Goal: Transaction & Acquisition: Purchase product/service

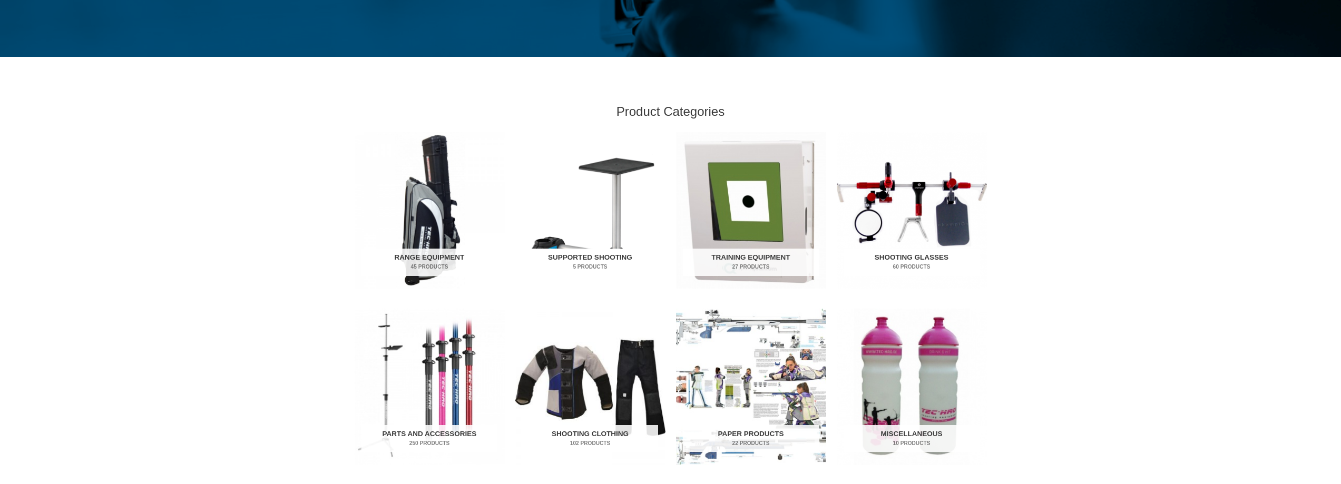
scroll to position [263, 0]
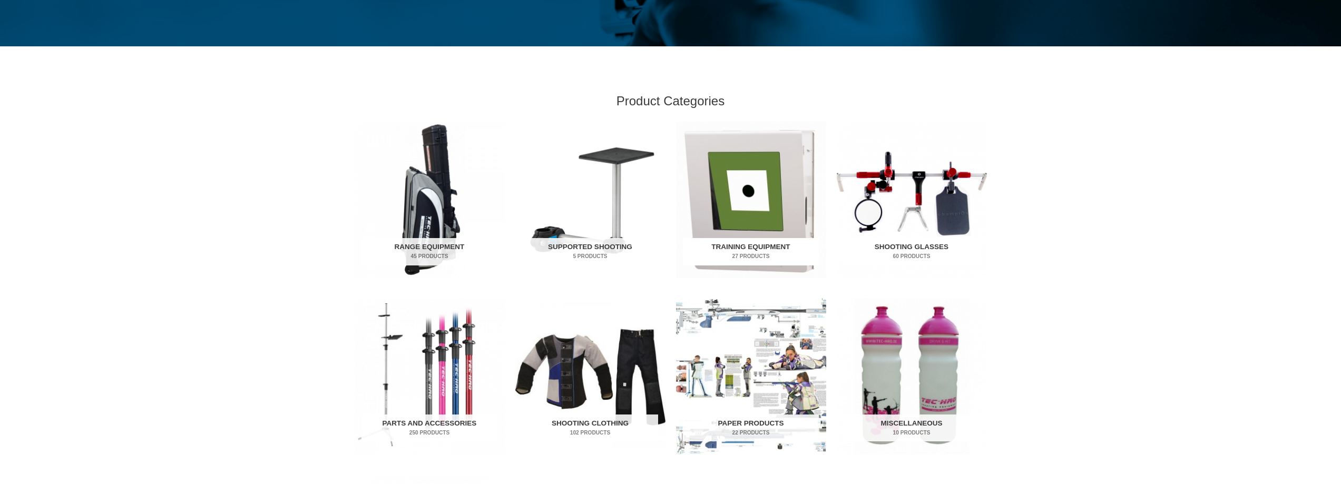
click at [737, 158] on img "Visit product category Training Equipment" at bounding box center [751, 200] width 150 height 156
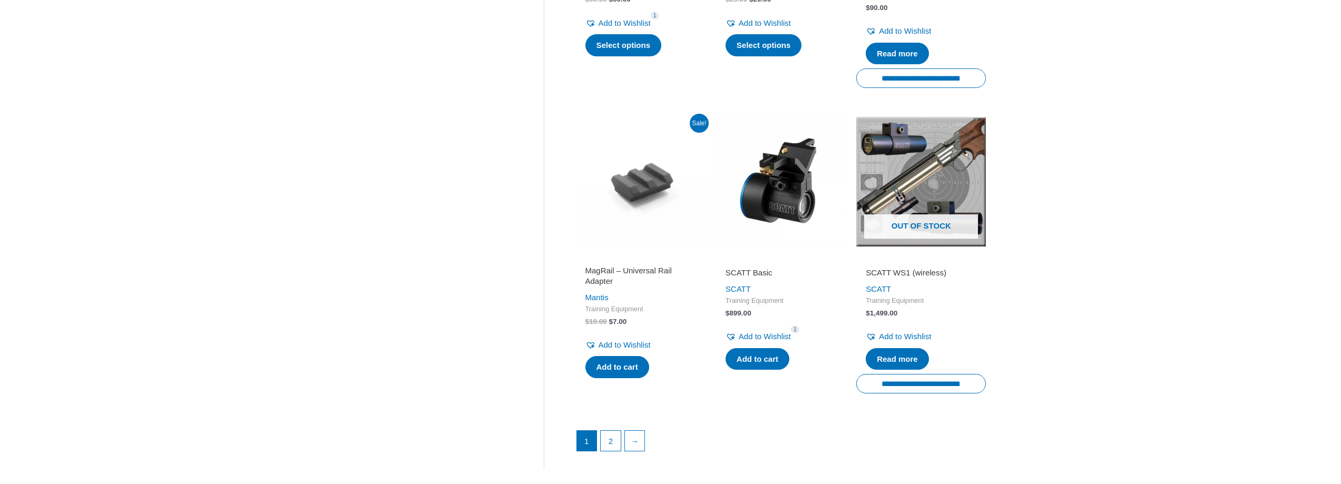
scroll to position [1475, 0]
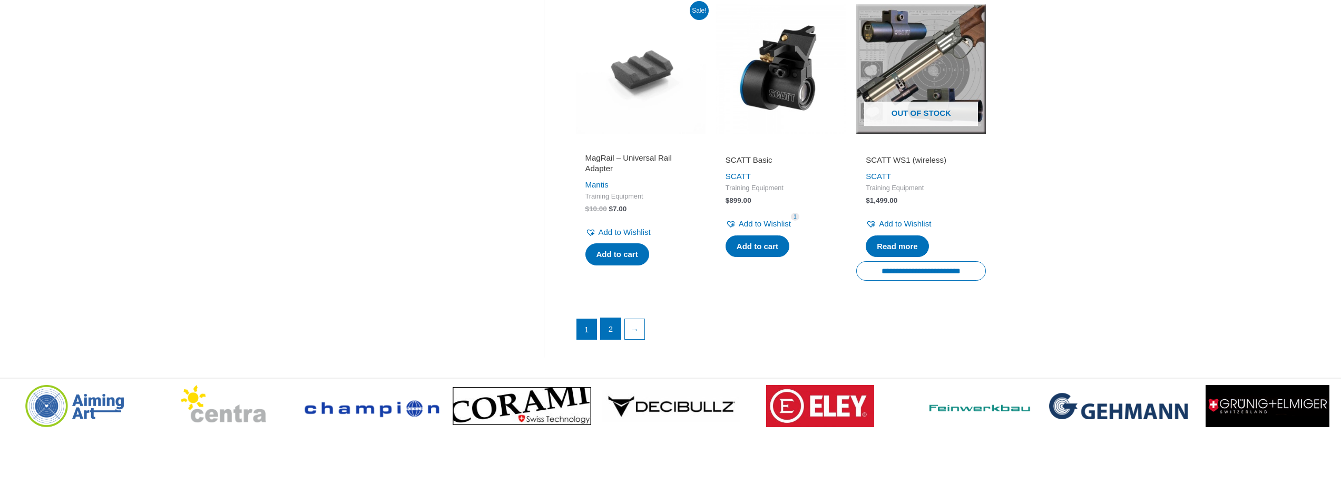
click at [608, 339] on link "2" at bounding box center [611, 328] width 20 height 21
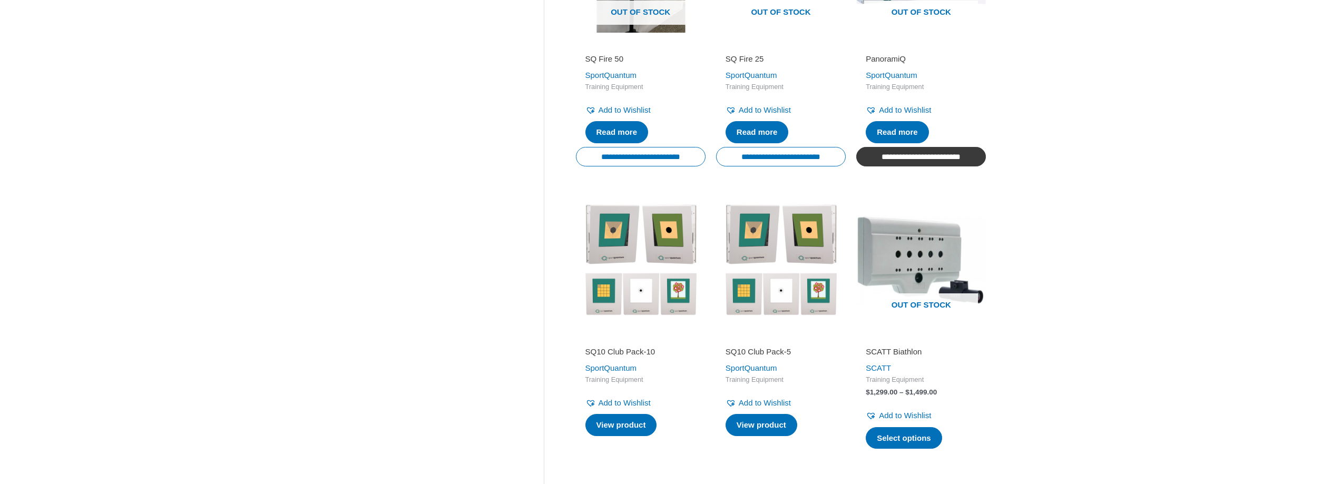
scroll to position [948, 0]
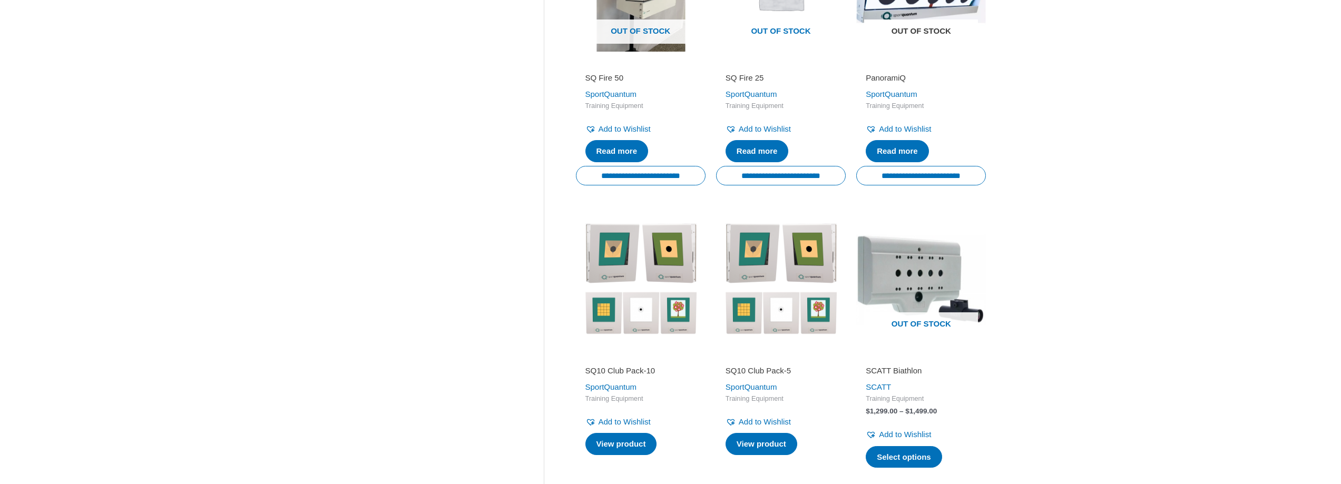
click at [906, 43] on span "Out of stock" at bounding box center [921, 31] width 114 height 24
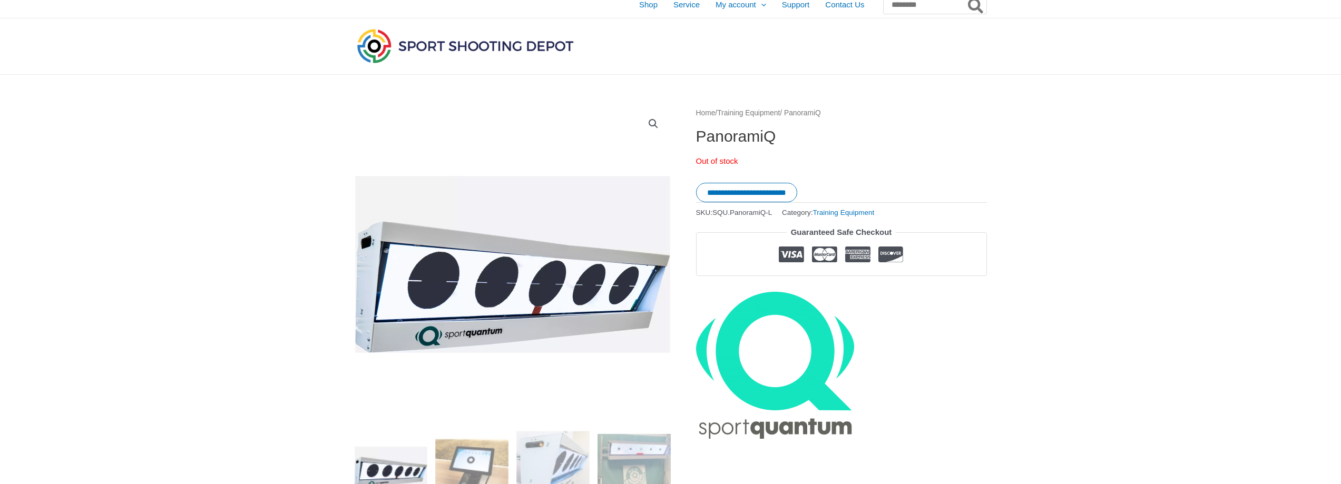
scroll to position [211, 0]
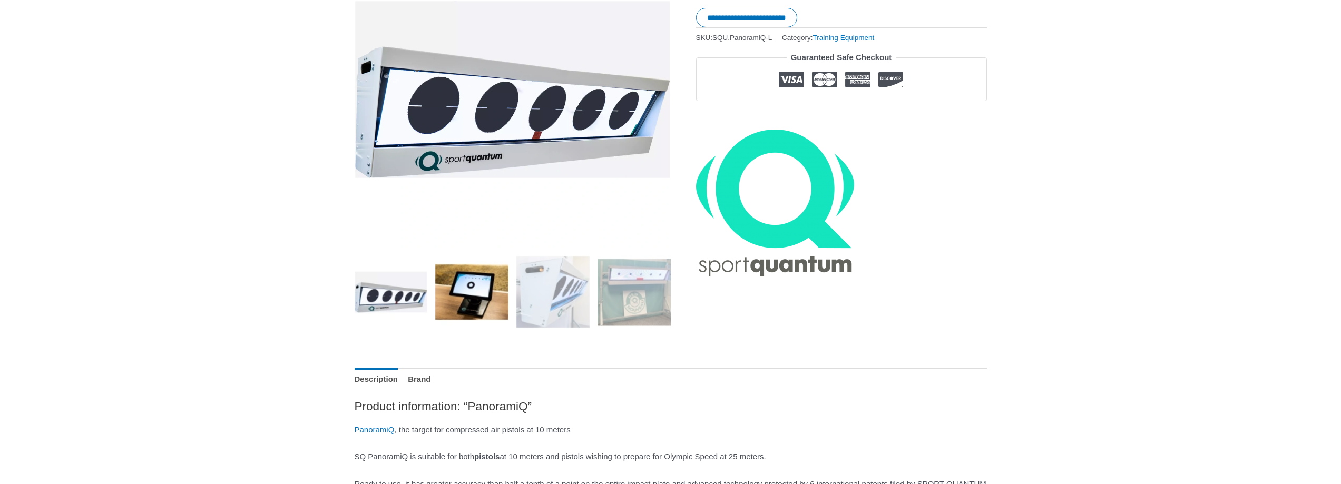
drag, startPoint x: 494, startPoint y: 297, endPoint x: 505, endPoint y: 296, distance: 11.6
click at [497, 296] on img at bounding box center [471, 292] width 73 height 73
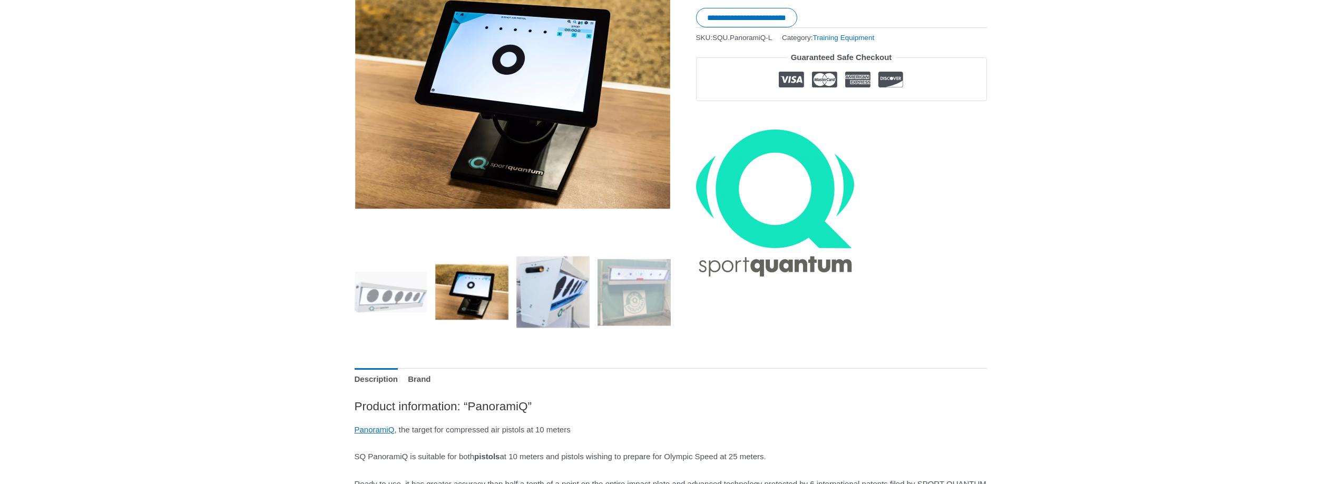
click at [524, 288] on img at bounding box center [552, 292] width 73 height 73
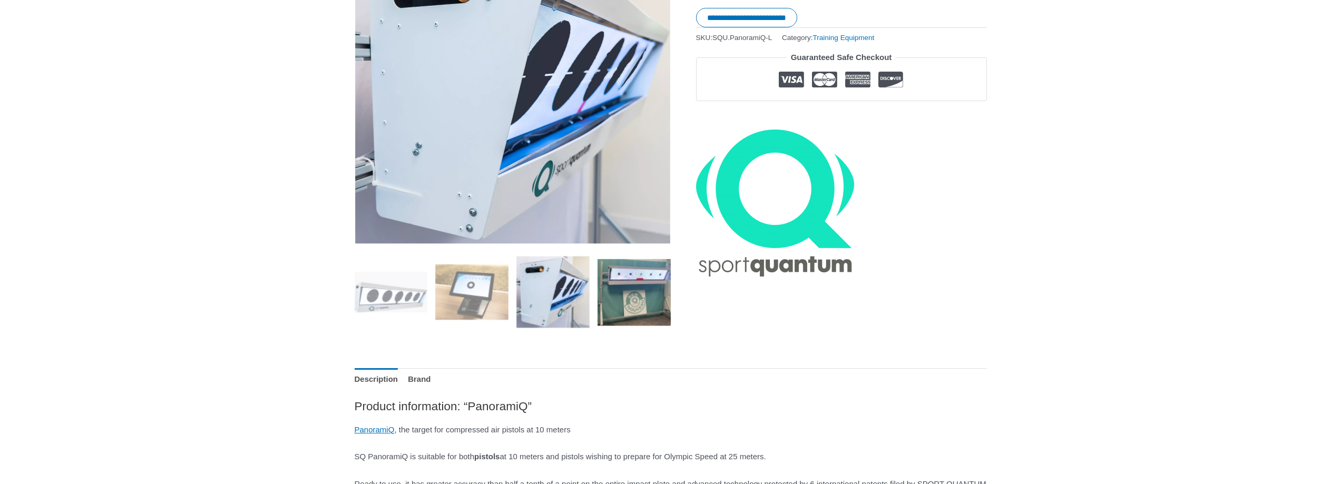
click at [619, 275] on img at bounding box center [633, 292] width 73 height 73
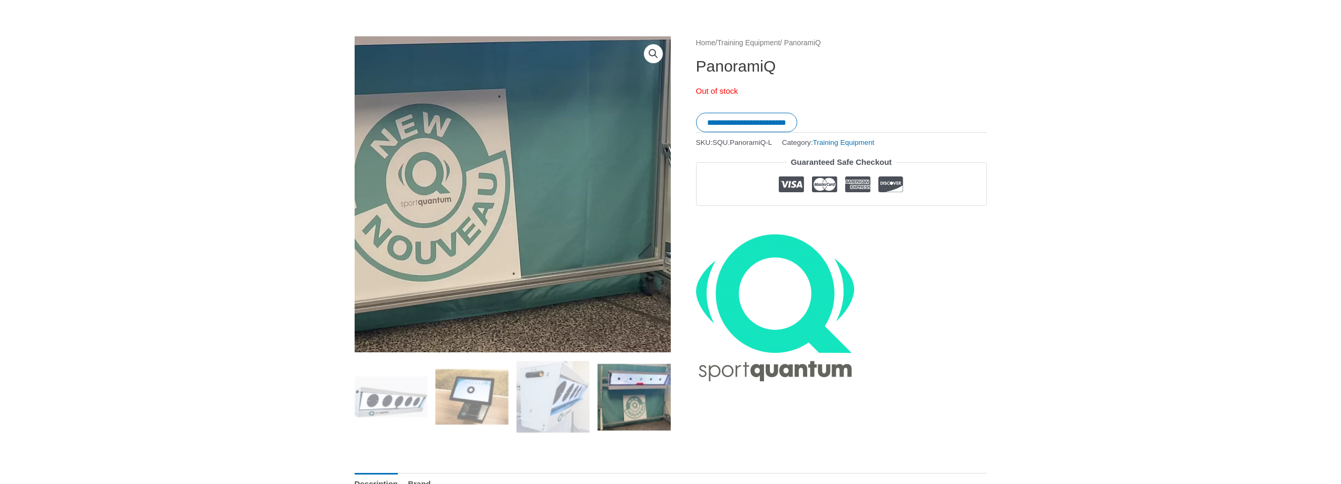
scroll to position [105, 0]
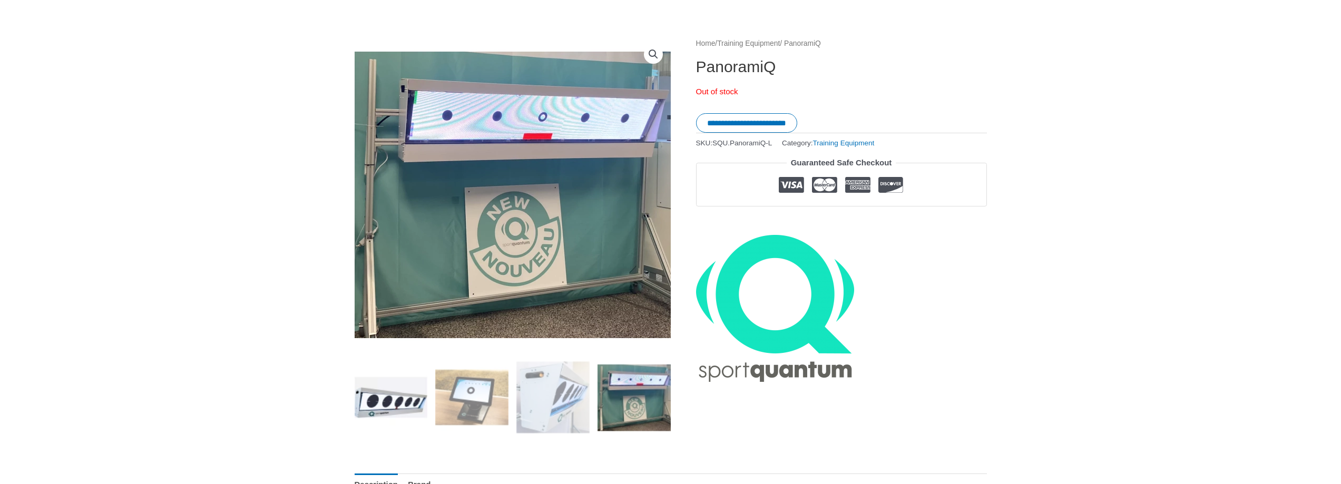
click at [410, 384] on img at bounding box center [391, 397] width 73 height 73
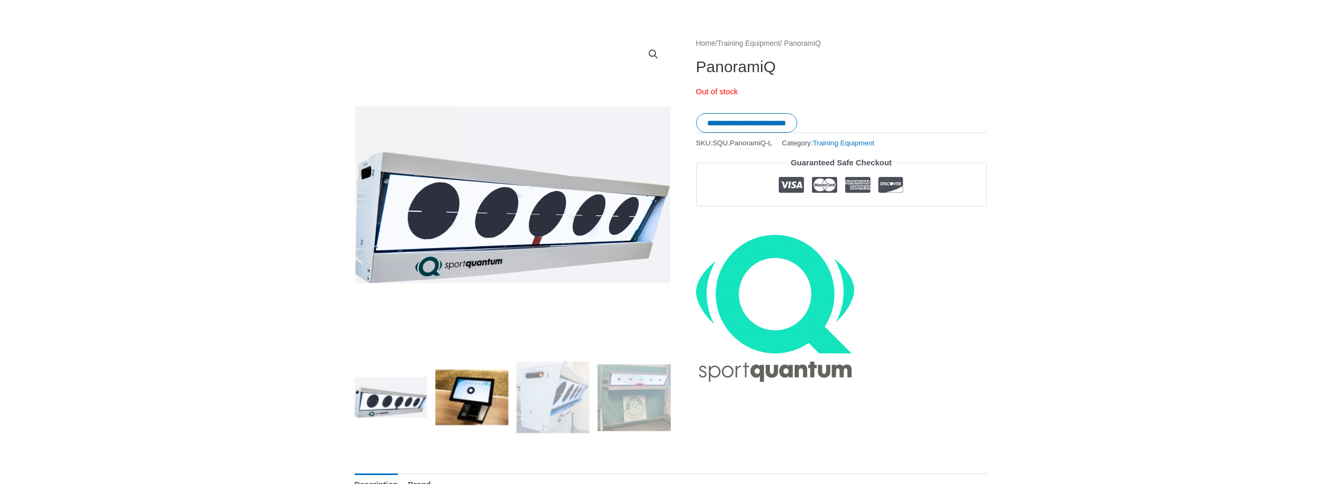
click at [483, 380] on img at bounding box center [471, 397] width 73 height 73
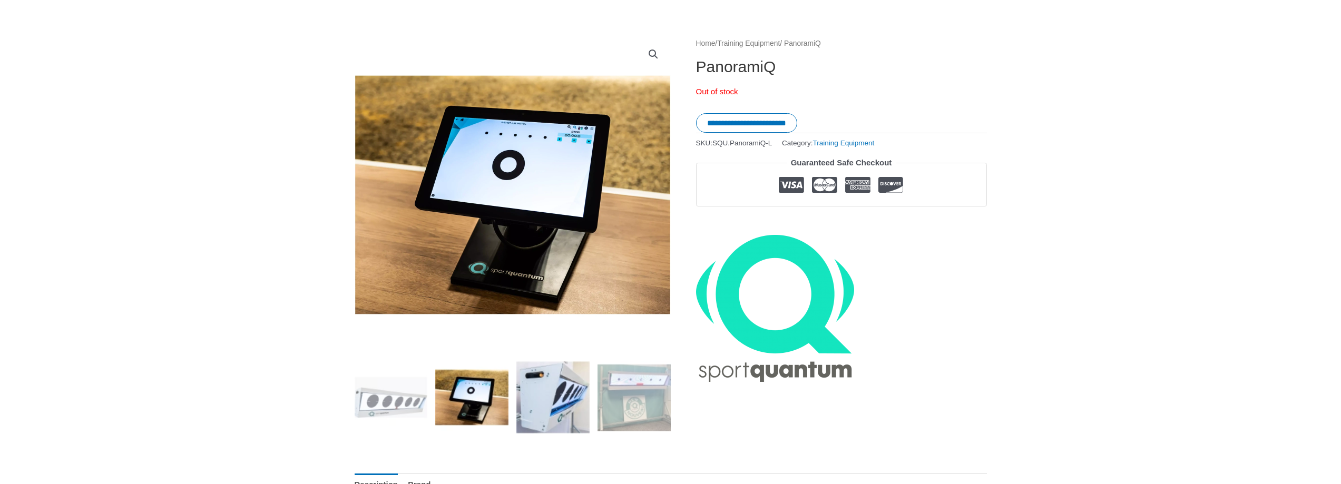
click at [551, 374] on img at bounding box center [552, 397] width 73 height 73
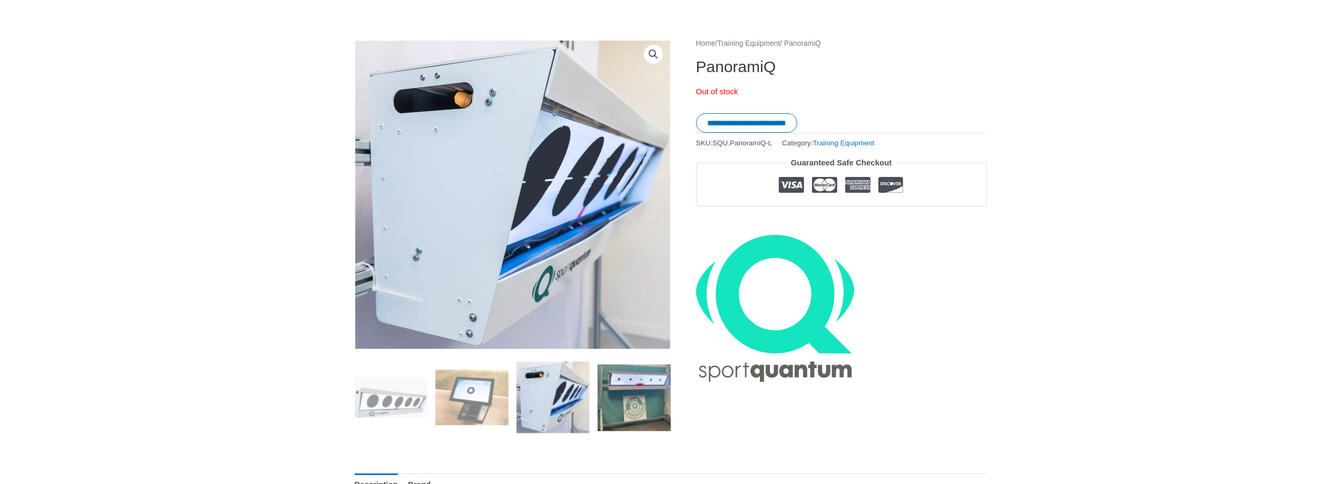
click at [619, 372] on img at bounding box center [633, 397] width 73 height 73
